Goal: Information Seeking & Learning: Learn about a topic

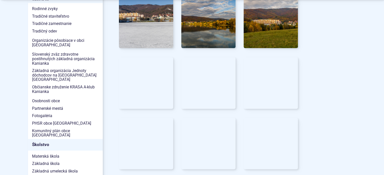
scroll to position [202, 0]
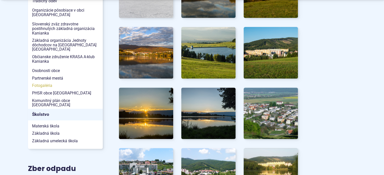
click at [43, 82] on span "Fotogaléria" at bounding box center [65, 86] width 67 height 8
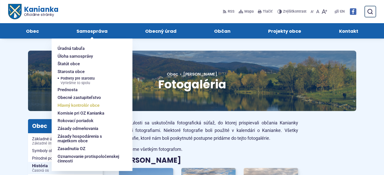
click at [79, 107] on span "Hlavný kontrolór obce" at bounding box center [79, 106] width 42 height 8
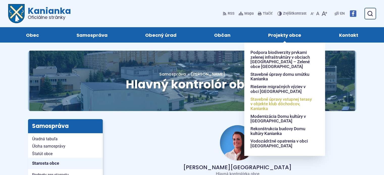
click at [279, 104] on span "Stavebné úpravy vstupnej terasy v objekte klub dôchodcov, Kanianka" at bounding box center [281, 104] width 63 height 17
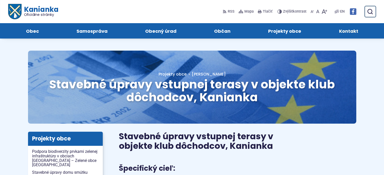
click at [347, 32] on span "Kontakt" at bounding box center [348, 30] width 19 height 15
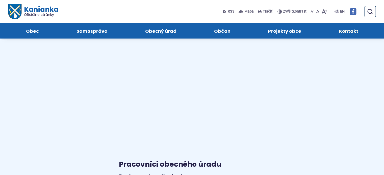
scroll to position [151, 0]
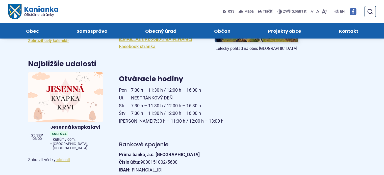
click at [61, 158] on link "udalosti" at bounding box center [63, 160] width 14 height 5
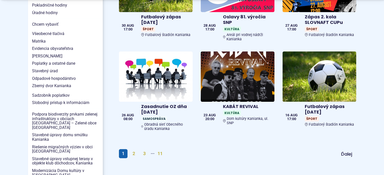
scroll to position [505, 0]
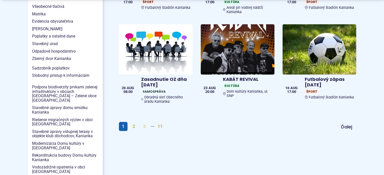
click at [146, 122] on link "3" at bounding box center [144, 126] width 9 height 9
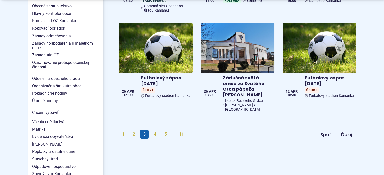
scroll to position [429, 0]
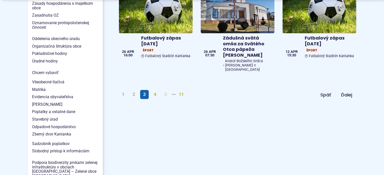
click at [166, 90] on link "5" at bounding box center [165, 94] width 9 height 9
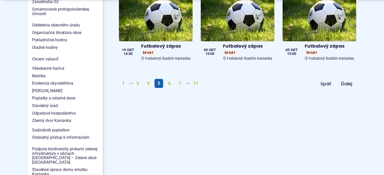
scroll to position [454, 0]
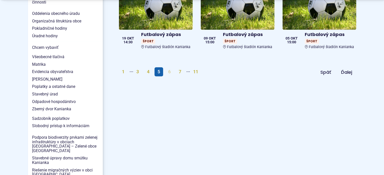
click at [169, 68] on link "6" at bounding box center [169, 71] width 9 height 9
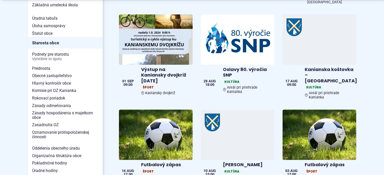
scroll to position [278, 0]
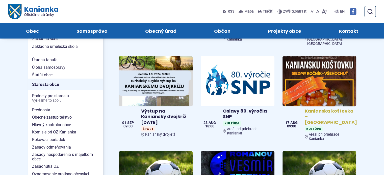
click at [314, 73] on img at bounding box center [319, 81] width 85 height 58
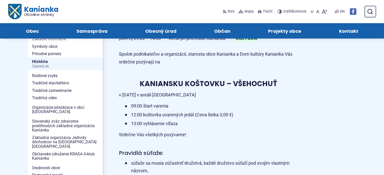
scroll to position [25, 0]
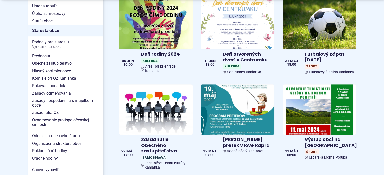
scroll to position [353, 0]
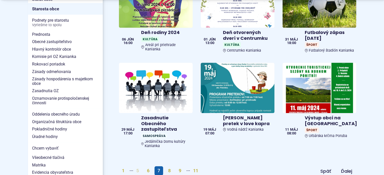
click at [138, 167] on link "5" at bounding box center [137, 171] width 9 height 9
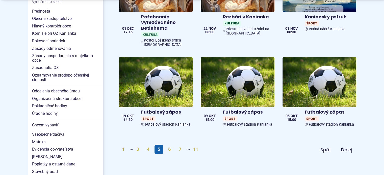
scroll to position [379, 0]
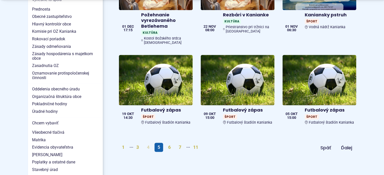
click at [148, 143] on link "4" at bounding box center [148, 147] width 9 height 9
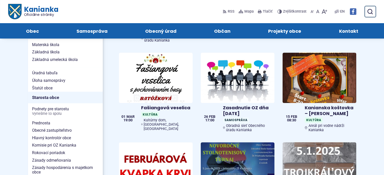
scroll to position [252, 0]
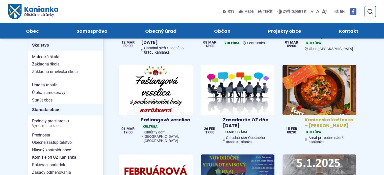
click at [326, 87] on img at bounding box center [319, 90] width 85 height 58
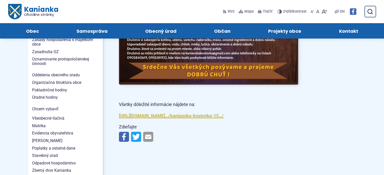
scroll to position [404, 0]
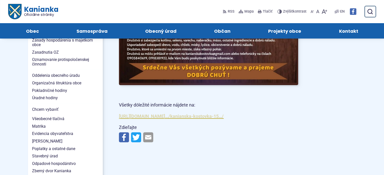
click at [150, 119] on a=AT1MFmZQz-YPaeEZUtMCi4Hp6XZr5SFpwGrbJsdBMz_p80egP67cnUeAum1cvTq3npfiNZbXb4bY2oN5FbQL0MoqJjdMj7AxieIN1-MUwfRHdCxh3I04Sr9ELLct8zJKSjI7RfEMV2jx0uFFBCQ7sfzNQ3UgQguojrmGONBTroZJ_KpQzBVx5jTgXDOYKQMnYq4WdABsKHLzKFtTRF97armmXlM"] "http://www.dkkanianka.sk/…/kanianska-kostovka-15…/" at bounding box center [171, 116] width 105 height 5
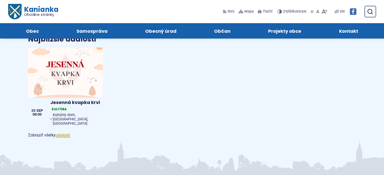
scroll to position [746, 0]
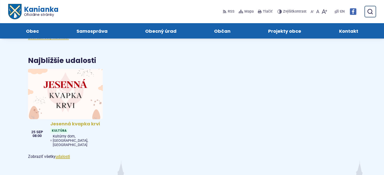
click at [77, 94] on img at bounding box center [65, 94] width 86 height 58
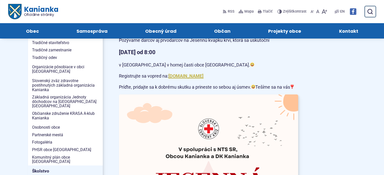
scroll to position [126, 0]
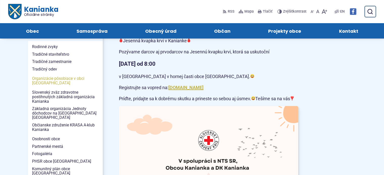
click at [52, 81] on span "Organizácie pôsobiace v obci [GEOGRAPHIC_DATA]" at bounding box center [65, 81] width 67 height 12
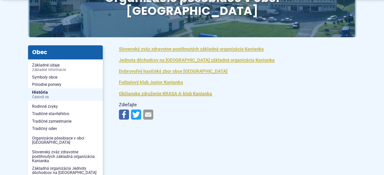
scroll to position [101, 0]
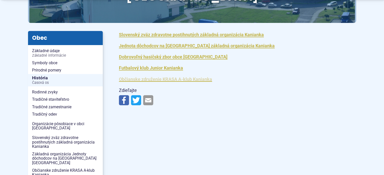
click at [154, 77] on link "Občianske združenie KRASA A-klub Kanianka" at bounding box center [165, 79] width 93 height 5
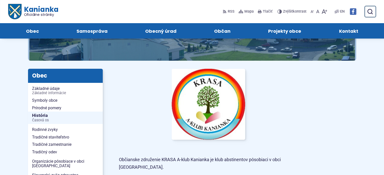
scroll to position [50, 0]
